Goal: Information Seeking & Learning: Learn about a topic

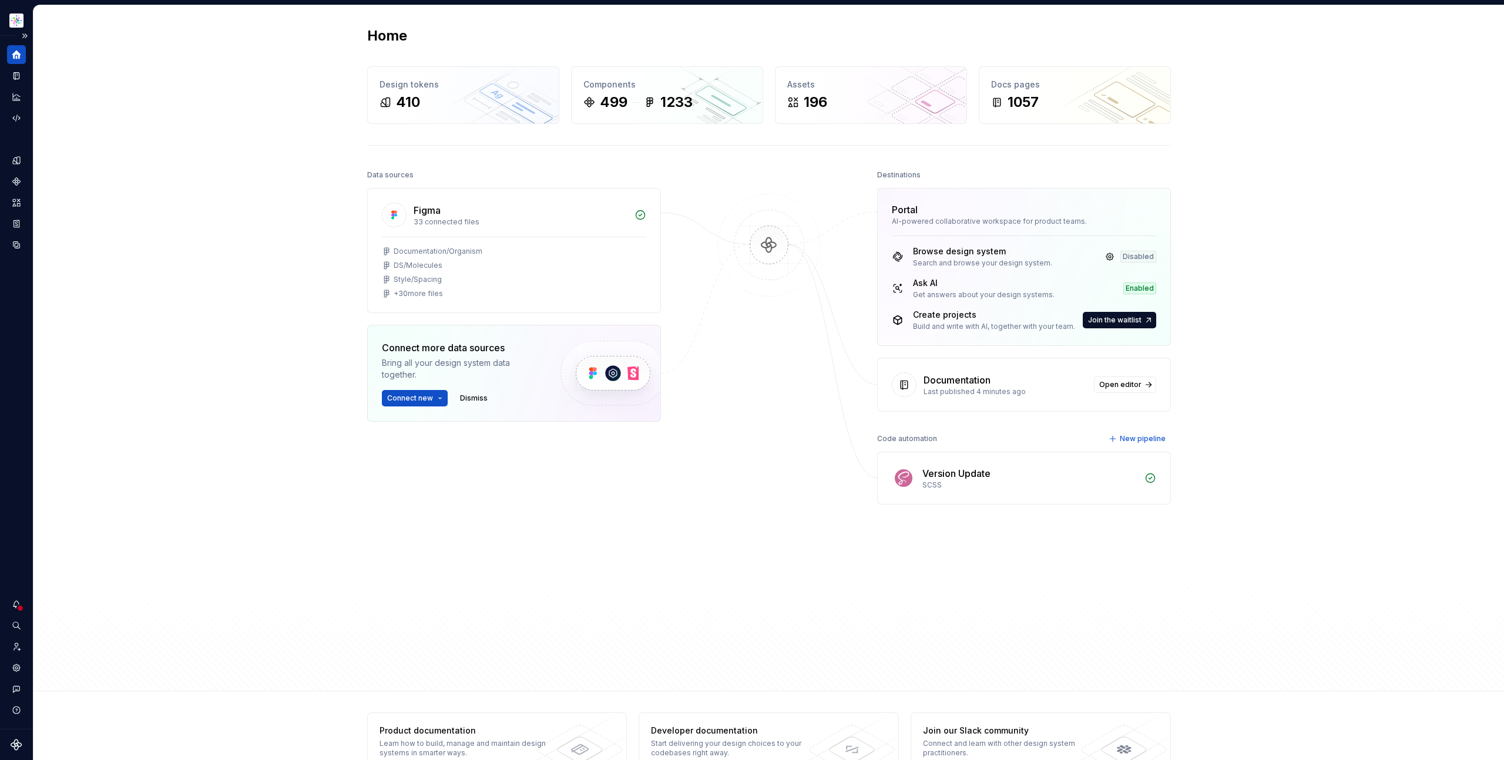
click at [16, 54] on icon "Home" at bounding box center [16, 55] width 9 height 9
click at [27, 30] on button "Expand sidebar" at bounding box center [24, 36] width 16 height 16
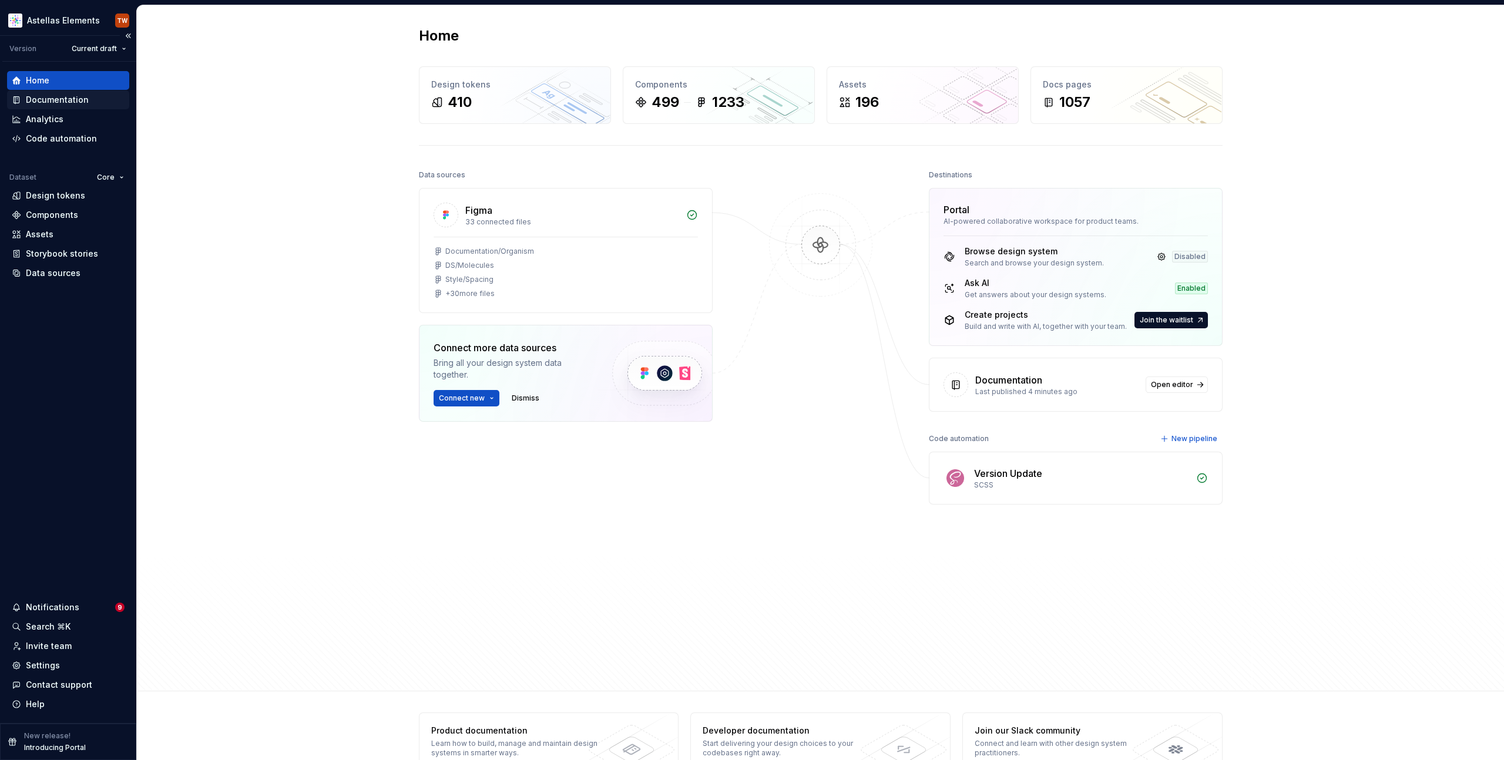
click at [85, 98] on div "Documentation" at bounding box center [57, 100] width 63 height 12
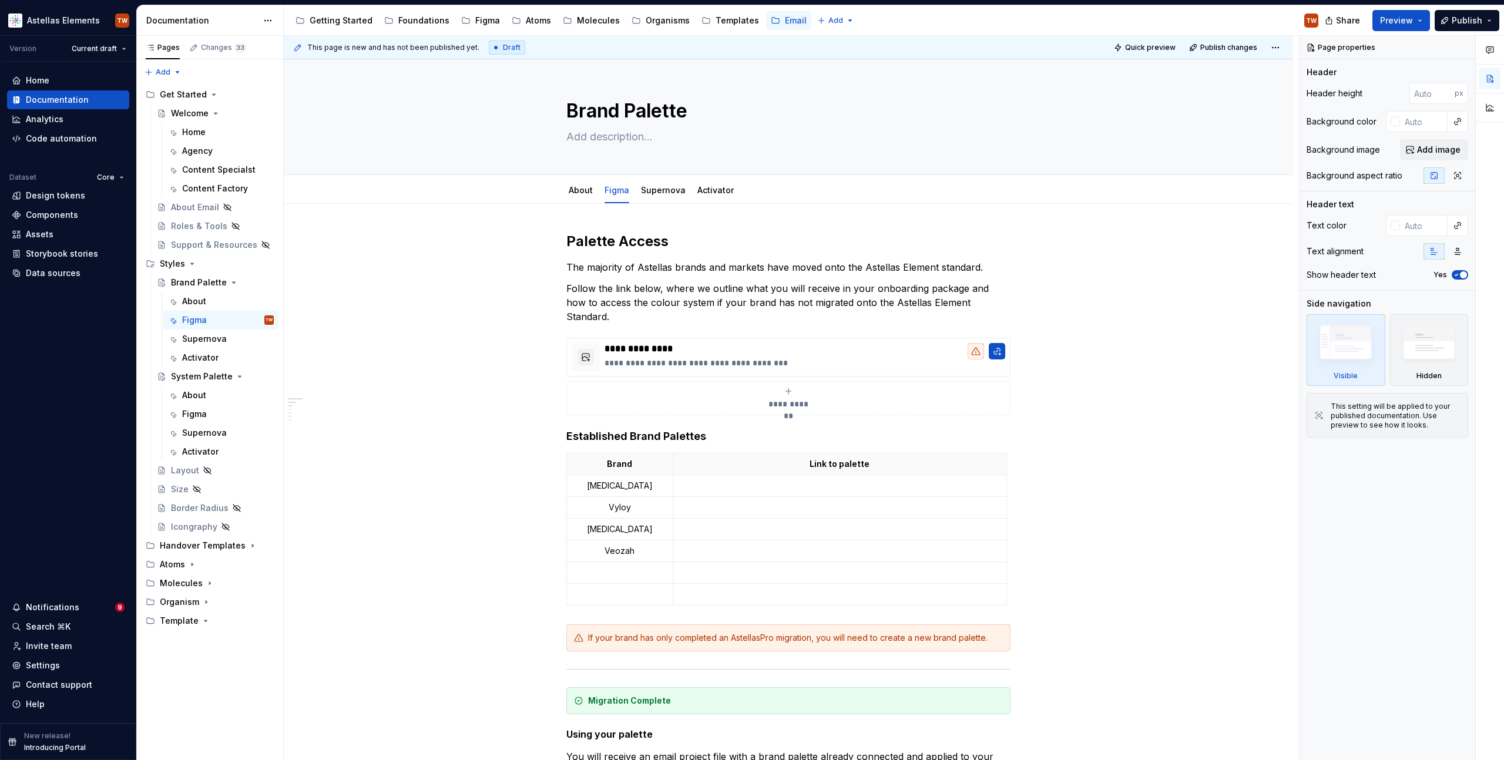
type textarea "*"
